Goal: Contribute content: Contribute content

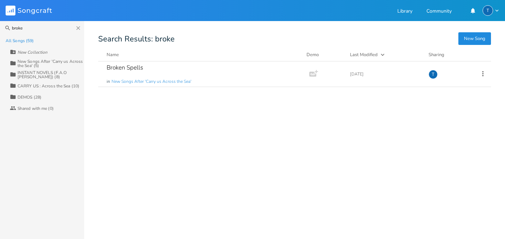
type input "broke"
click at [70, 60] on div "New Songs After 'Carry us Across the Sea' (5)" at bounding box center [51, 63] width 67 height 8
click at [65, 59] on div "New Songs After 'Carry us Across the Sea' (5)" at bounding box center [51, 63] width 67 height 8
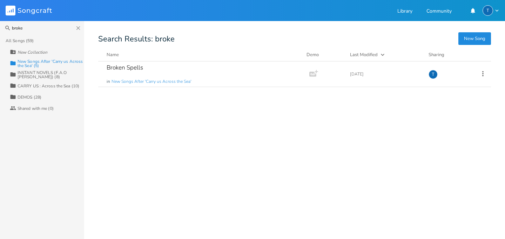
click at [45, 60] on div "New Songs After 'Carry us Across the Sea' (5)" at bounding box center [51, 63] width 67 height 8
click at [38, 61] on div "New Songs After 'Carry us Across the Sea' (5)" at bounding box center [51, 63] width 67 height 8
click at [33, 71] on div "INSTANT NOVELS (F.A.O [PERSON_NAME]) (8)" at bounding box center [51, 75] width 67 height 8
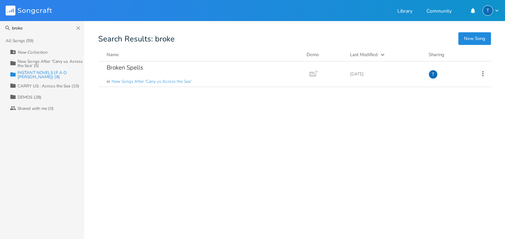
click at [37, 72] on div "INSTANT NOVELS (F.A.O [PERSON_NAME]) (8)" at bounding box center [51, 75] width 67 height 8
click at [78, 28] on icon "button" at bounding box center [78, 28] width 4 height 4
click at [78, 28] on input at bounding box center [42, 28] width 84 height 14
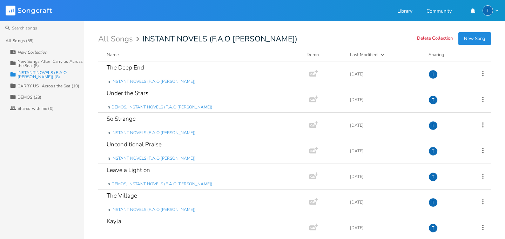
click at [38, 61] on div "New Songs After 'Carry us Across the Sea' (5)" at bounding box center [51, 63] width 67 height 8
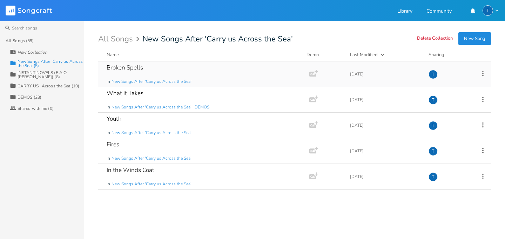
click at [151, 70] on div "Broken Spells in New Songs After 'Carry us Across the Sea'" at bounding box center [203, 73] width 192 height 25
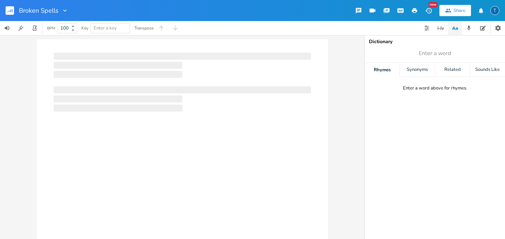
type input "100"
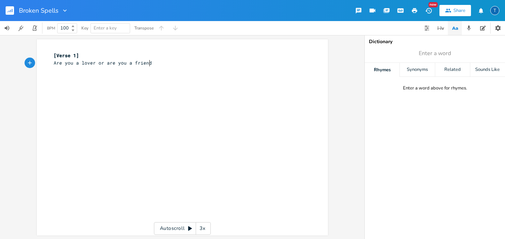
click at [170, 61] on pre "Are you a lover or are you a friend" at bounding box center [178, 62] width 253 height 7
click at [54, 55] on span "[Verse 1]" at bounding box center [66, 55] width 25 height 6
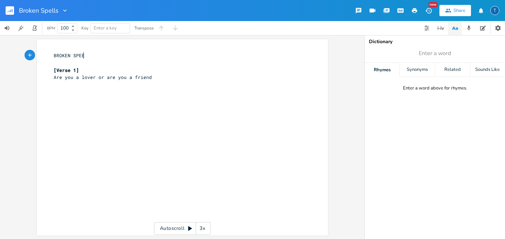
type textarea "BROKEN SPEEL"
type textarea "LLS"
click at [158, 76] on pre "Are you a lover or are you a friend" at bounding box center [178, 77] width 253 height 7
type textarea "D"
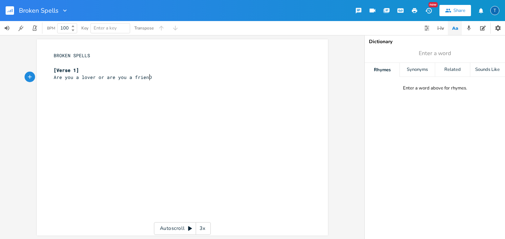
scroll to position [0, 3]
type textarea "d"
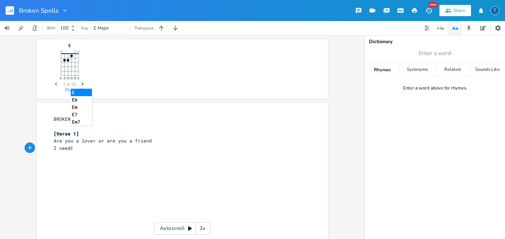
type textarea "I need Ex"
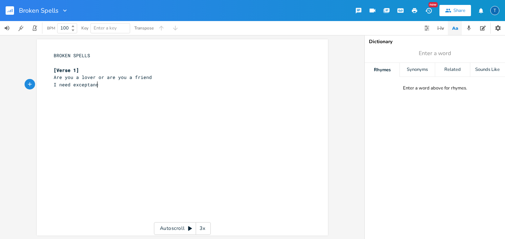
scroll to position [0, 24]
type textarea "exceptance ..."
type textarea "Pre Chrou s"
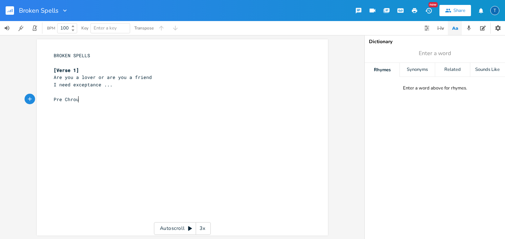
type textarea "s"
type textarea "u"
type textarea "orus"
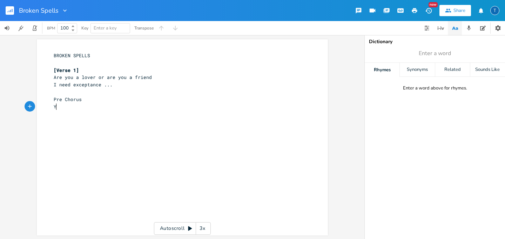
type textarea "Yo"
type textarea "an"
type textarea "And you can use some spe"
type textarea "ace in Time.."
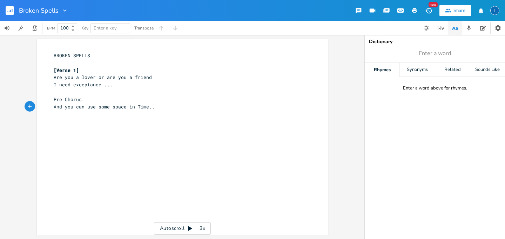
scroll to position [0, 27]
type textarea ".... .."
type textarea "... Bo"
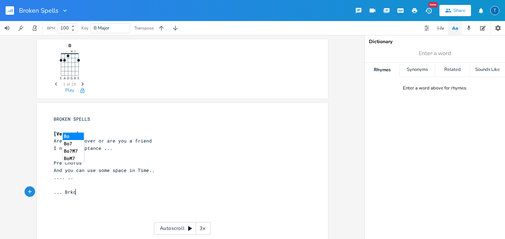
type textarea "rkom"
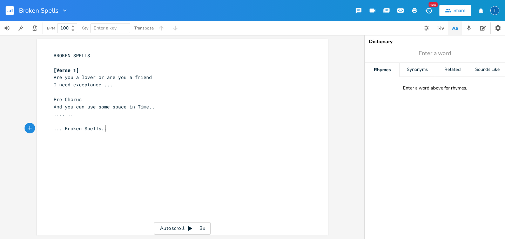
type textarea "oken Spells.."
click at [81, 97] on span "Pre Chorus" at bounding box center [68, 99] width 28 height 6
type textarea ")"
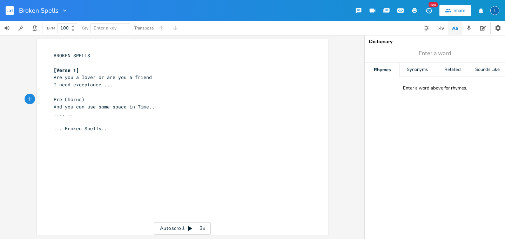
type textarea "("
click at [109, 127] on pre "... Broken Spells.." at bounding box center [178, 128] width 253 height 7
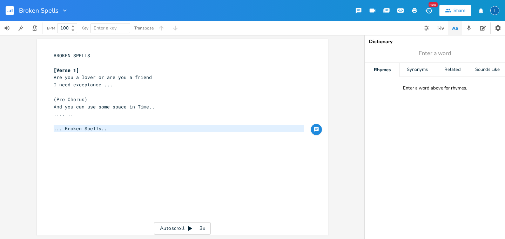
type textarea "... Broken Spells.."
click at [109, 127] on pre "... Broken Spells.." at bounding box center [178, 128] width 253 height 7
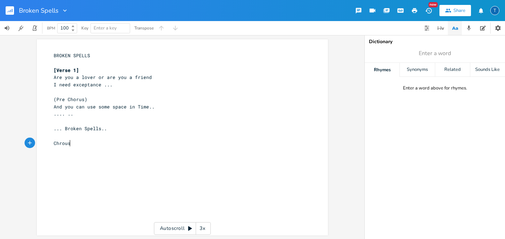
type textarea "Chrous"
type textarea "orus"
type textarea "Is this just what you want? ..."
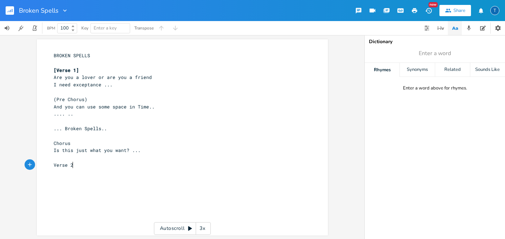
type textarea "Verse 2"
type textarea "Pre Chroys"
type textarea "us"
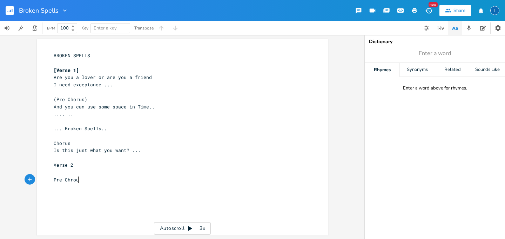
scroll to position [0, 6]
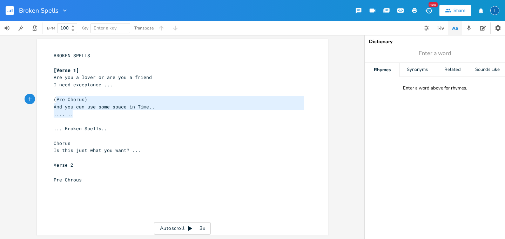
type textarea "(Pre Chorus) And you can use some space in Time.. .... .."
drag, startPoint x: 105, startPoint y: 116, endPoint x: 52, endPoint y: 100, distance: 55.0
click at [52, 100] on div "3 BROKEN SPELLS ​ [Verse 1] 10 Are you a lover or are you a friend 5 I need exc…" at bounding box center [178, 128] width 253 height 153
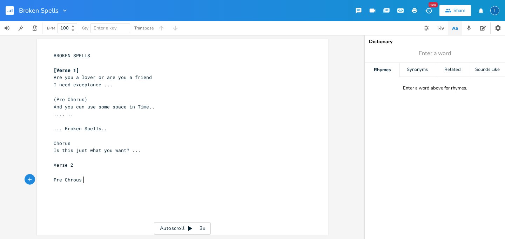
click at [110, 181] on pre "Pre Chrous" at bounding box center [178, 179] width 253 height 7
type textarea "Pre Chrous"
drag, startPoint x: 110, startPoint y: 181, endPoint x: 43, endPoint y: 178, distance: 67.1
click at [43, 178] on div "Pre Chrous x 3 BROKEN SPELLS ​ [Verse 1] 10 Are you a lover or are you a friend…" at bounding box center [182, 137] width 291 height 196
paste textarea
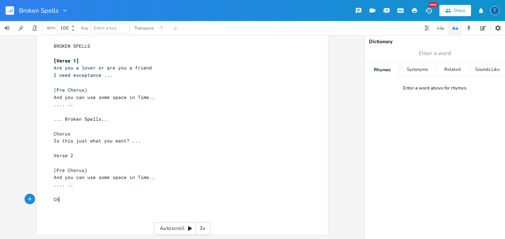
scroll to position [0, 0]
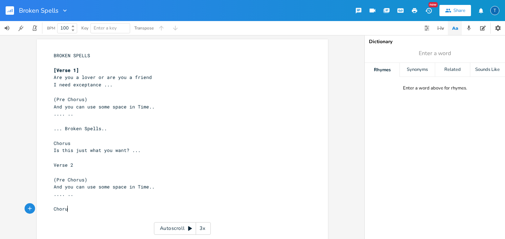
type textarea "Chorus"
type textarea "Is tHIS"
type textarea "This just what you want? ..."
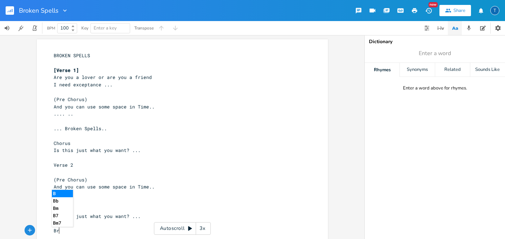
scroll to position [0, 9]
type textarea "Brek"
type textarea "akd"
type textarea "dw"
type textarea "own.."
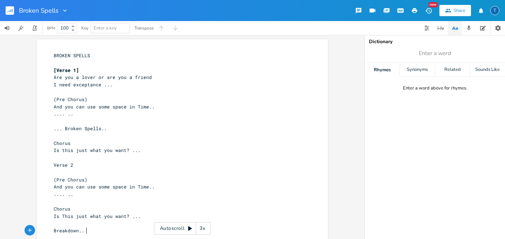
scroll to position [20, 0]
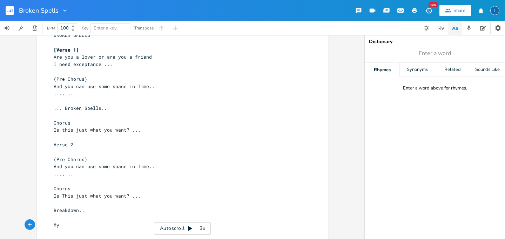
type textarea "My na"
type textarea "hands, my hadn"
type textarea "nds are open ..."
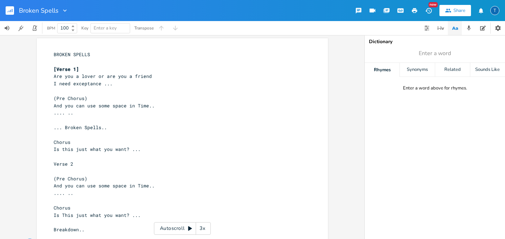
scroll to position [0, 0]
click at [95, 57] on pre "BROKEN SPELLS" at bounding box center [178, 55] width 253 height 7
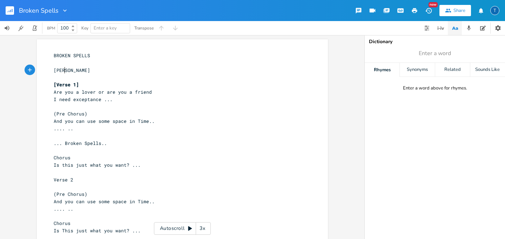
type textarea "STand"
type textarea "a"
type textarea "tands"
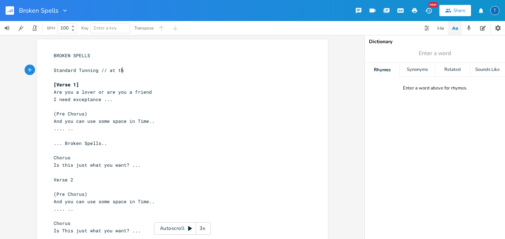
type textarea "ard Tunning // at th"
type textarea "e [PERSON_NAME]"
type textarea "ment"
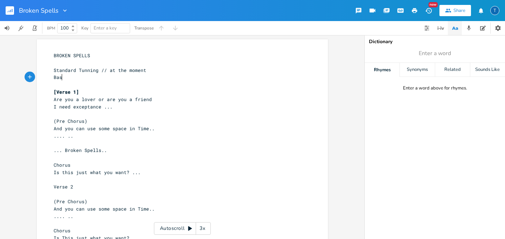
scroll to position [0, 11]
type textarea "Bass tun"
type textarea "Tnun"
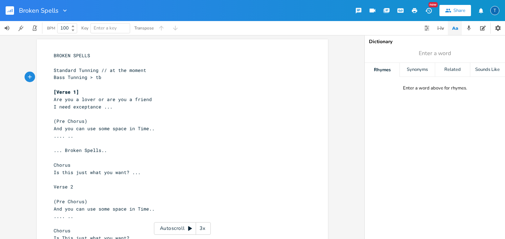
type textarea "unning > tbc"
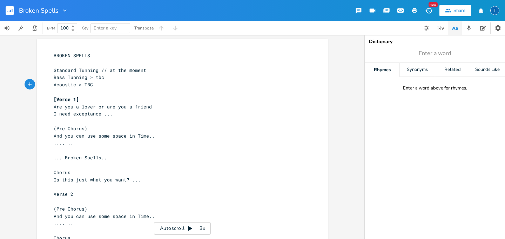
scroll to position [0, 33]
type textarea "Acoustic > TBC"
click at [64, 11] on icon "button" at bounding box center [64, 10] width 7 height 7
click at [9, 11] on rect "button" at bounding box center [10, 10] width 8 height 8
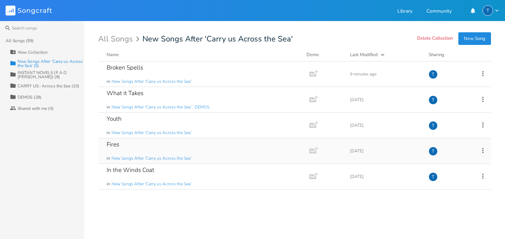
click at [120, 149] on div "Fires in New Songs After 'Carry us Across the Sea'" at bounding box center [203, 150] width 192 height 25
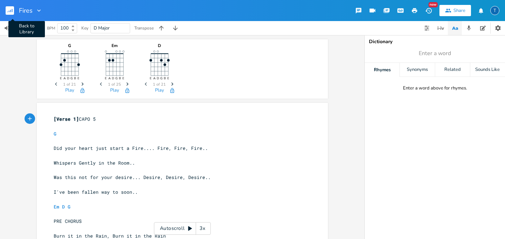
click at [12, 9] on rect "button" at bounding box center [10, 10] width 8 height 8
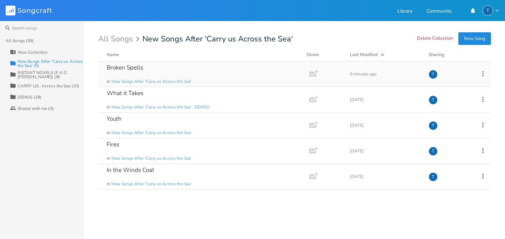
click at [125, 72] on div "Broken Spells in New Songs After 'Carry us Across the Sea'" at bounding box center [203, 73] width 192 height 25
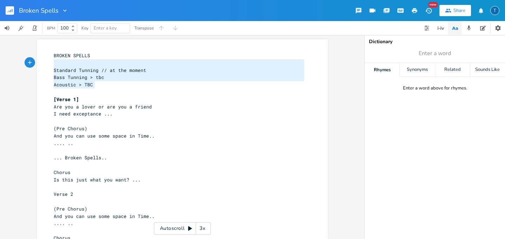
type textarea "ROKEN SPELLS Standard Tunning // at the moment Bass Tunning > tbc Acoustic > TBC"
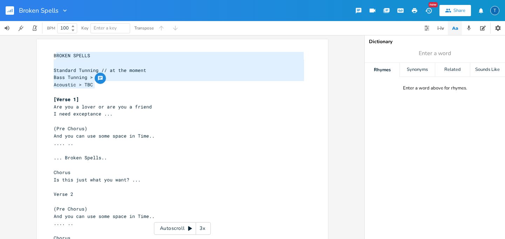
drag, startPoint x: 97, startPoint y: 84, endPoint x: 53, endPoint y: 55, distance: 52.4
click at [53, 55] on div "3 BROKEN SPELLS ​ 8 Standard Tunning // at the moment 4 Bass Tunning > tbc 4 Ac…" at bounding box center [178, 176] width 253 height 248
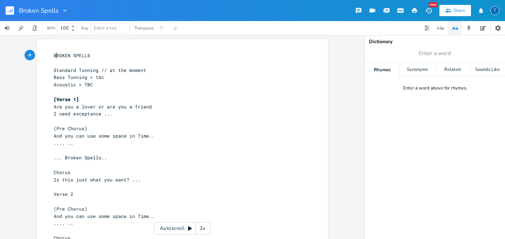
type textarea "B"
click at [54, 55] on span "BROKEN SPELLS" at bounding box center [72, 55] width 36 height 6
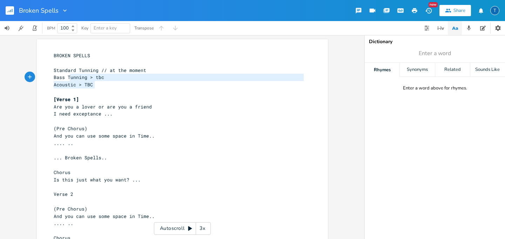
type textarea "Standard Tunning // at the moment Bass Tunning > tbc Acoustic > TBC"
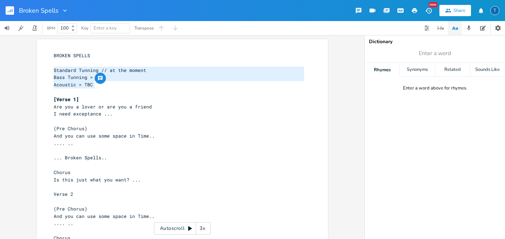
drag, startPoint x: 96, startPoint y: 86, endPoint x: 52, endPoint y: 72, distance: 46.5
click at [52, 72] on div "3 BROKEN SPELLS ​ 8 Standard Tunning // at the moment 4 Bass Tunning > tbc 4 Ac…" at bounding box center [178, 176] width 253 height 248
click at [12, 10] on rect "button" at bounding box center [10, 10] width 8 height 8
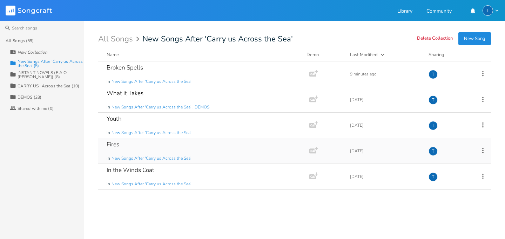
click at [142, 150] on div "Fires in New Songs After 'Carry us Across the Sea'" at bounding box center [203, 150] width 192 height 25
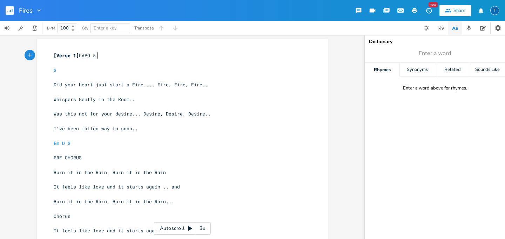
click at [54, 54] on span "[Verse 1]" at bounding box center [66, 55] width 25 height 6
type textarea "["
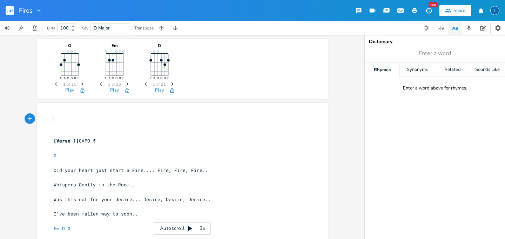
paste textarea
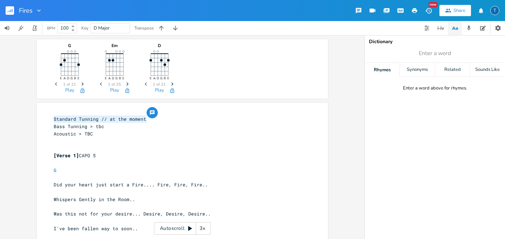
drag, startPoint x: 146, startPoint y: 119, endPoint x: 52, endPoint y: 117, distance: 94.0
click at [52, 117] on pre "Standard Tunning // at the moment" at bounding box center [178, 118] width 253 height 7
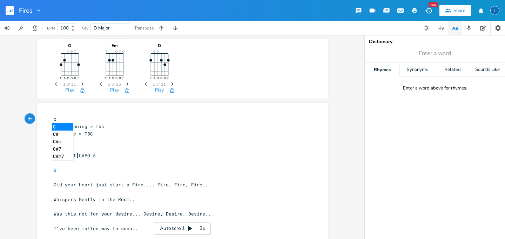
type textarea "c"
click at [55, 133] on li "C#" at bounding box center [62, 134] width 21 height 7
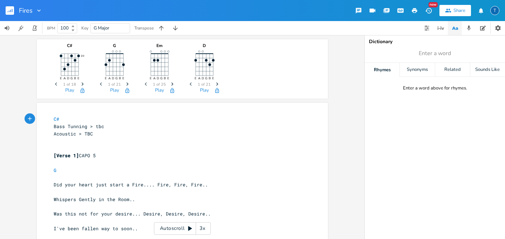
scroll to position [0, 1]
type textarea "Gy"
type textarea "uitar"
click at [93, 135] on pre "Acoustic > TBC" at bounding box center [178, 133] width 253 height 7
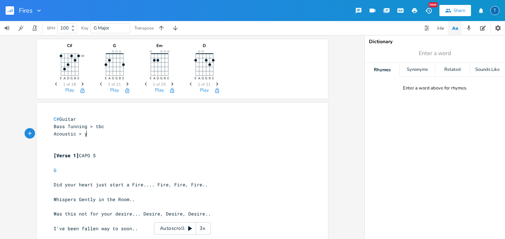
type textarea "yes"
type textarea "YES (CAPO 5 )"
click at [111, 157] on pre "[Verse 1] CAPO 5" at bounding box center [178, 155] width 253 height 7
click at [11, 11] on rect "button" at bounding box center [10, 10] width 8 height 8
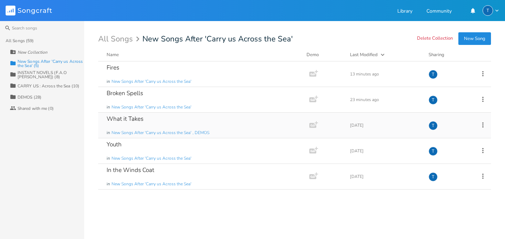
click at [157, 122] on div "What it Takes in New Songs After 'Carry us Across the Sea' , DEMOS" at bounding box center [203, 125] width 192 height 25
